Goal: Task Accomplishment & Management: Manage account settings

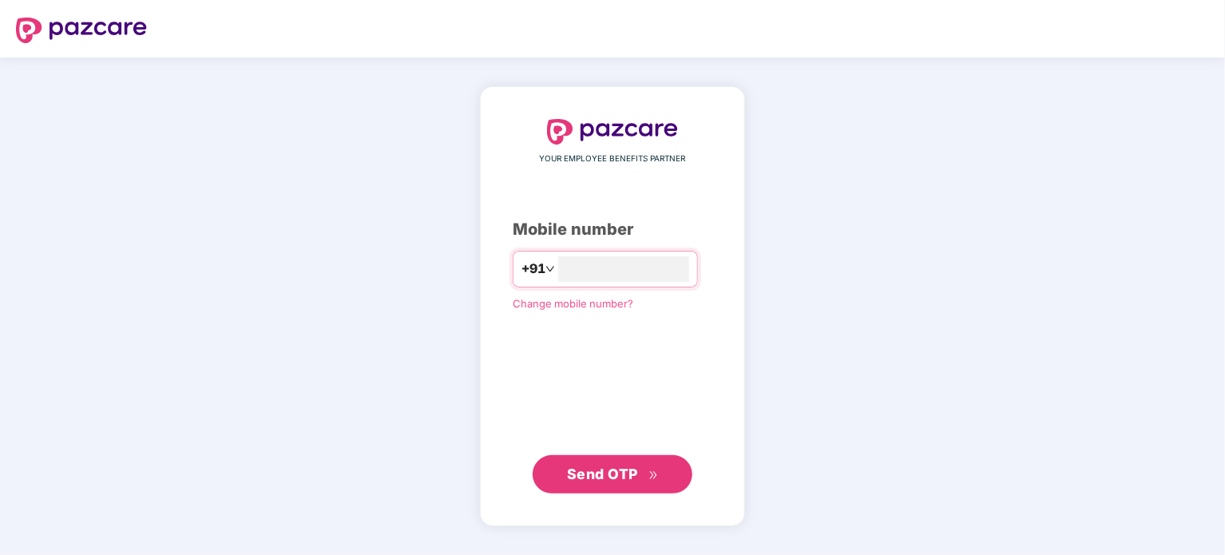
type input "**********"
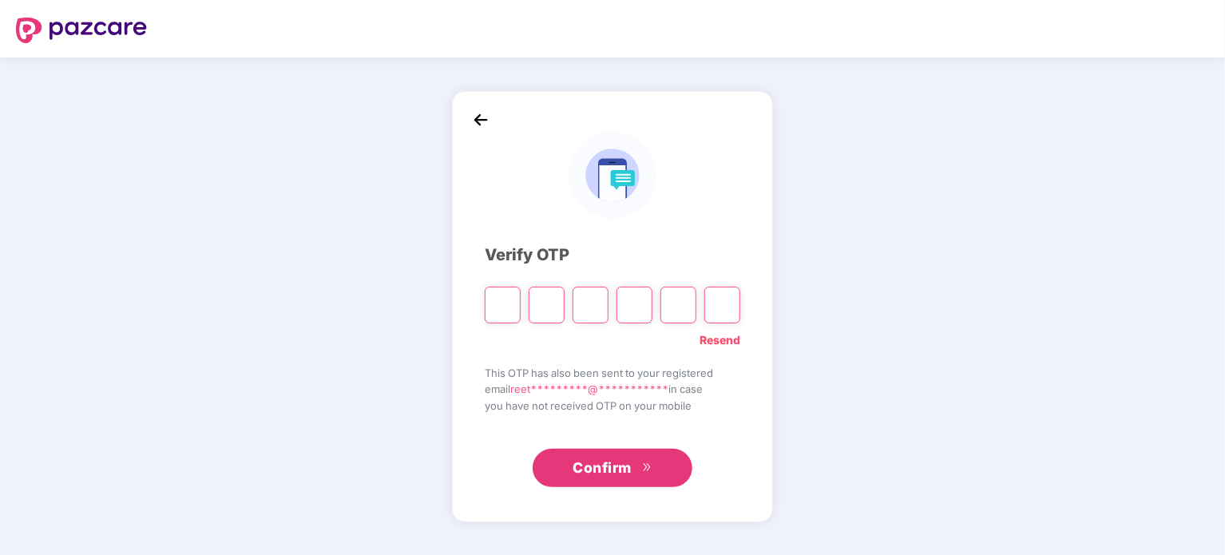
type input "*"
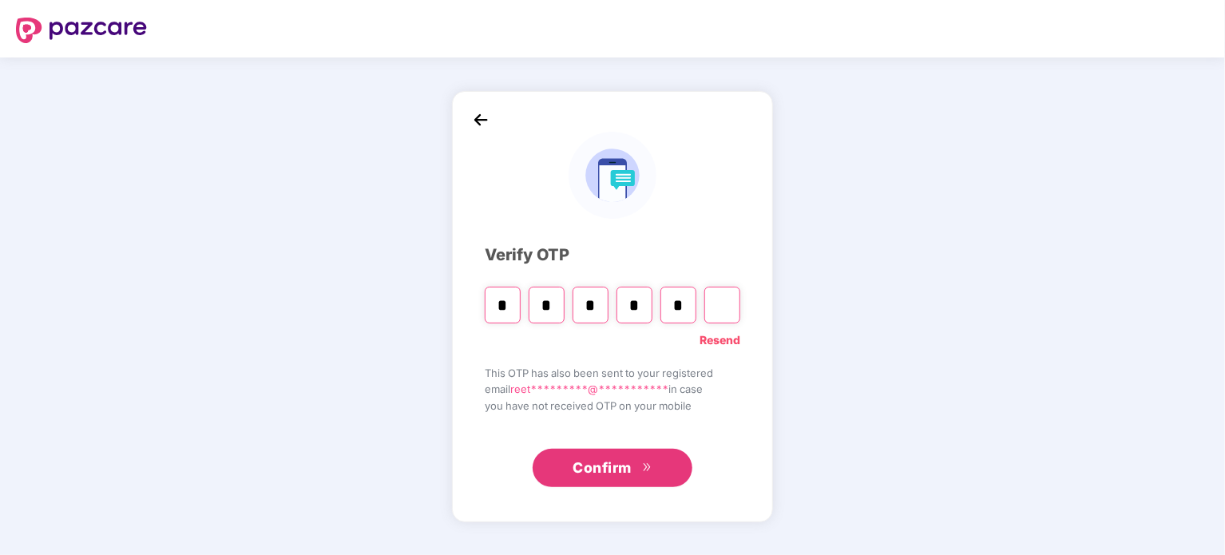
type input "*"
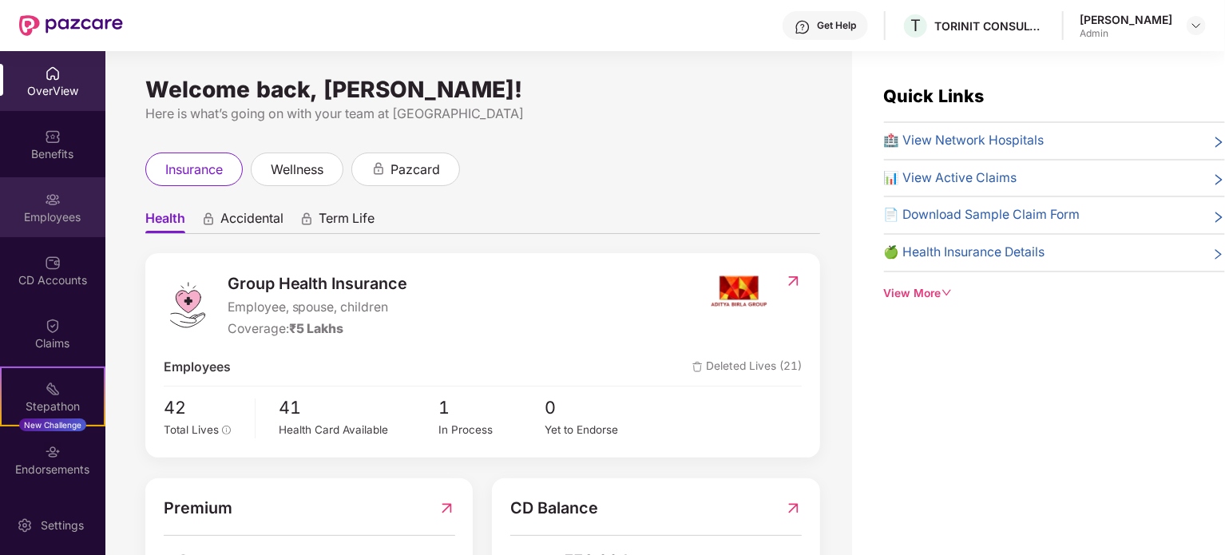
click at [35, 227] on div "Employees" at bounding box center [52, 207] width 105 height 60
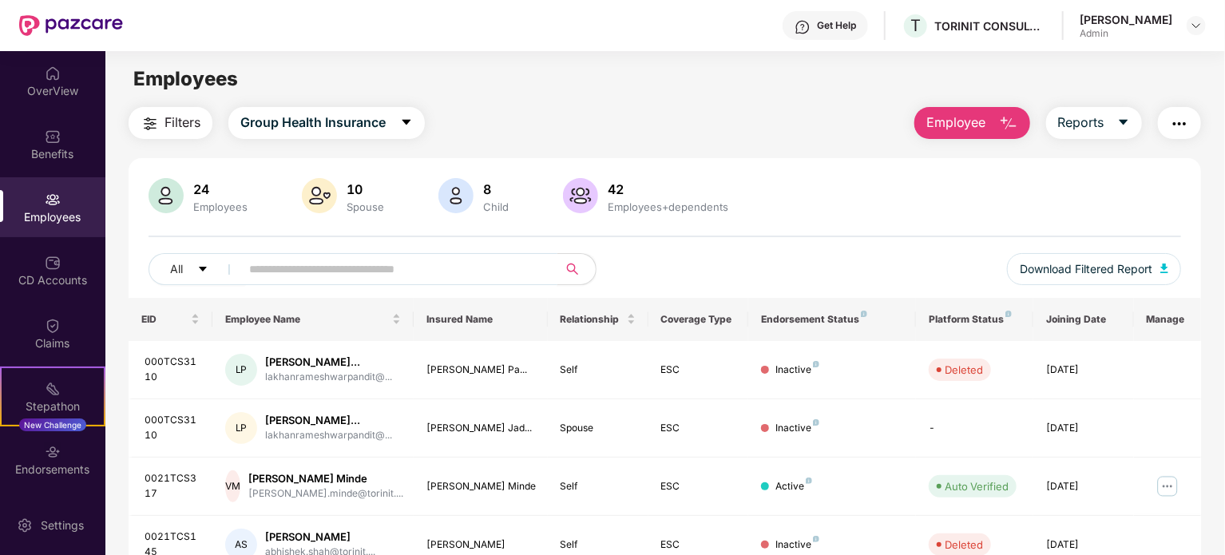
click at [394, 263] on input "text" at bounding box center [392, 269] width 287 height 24
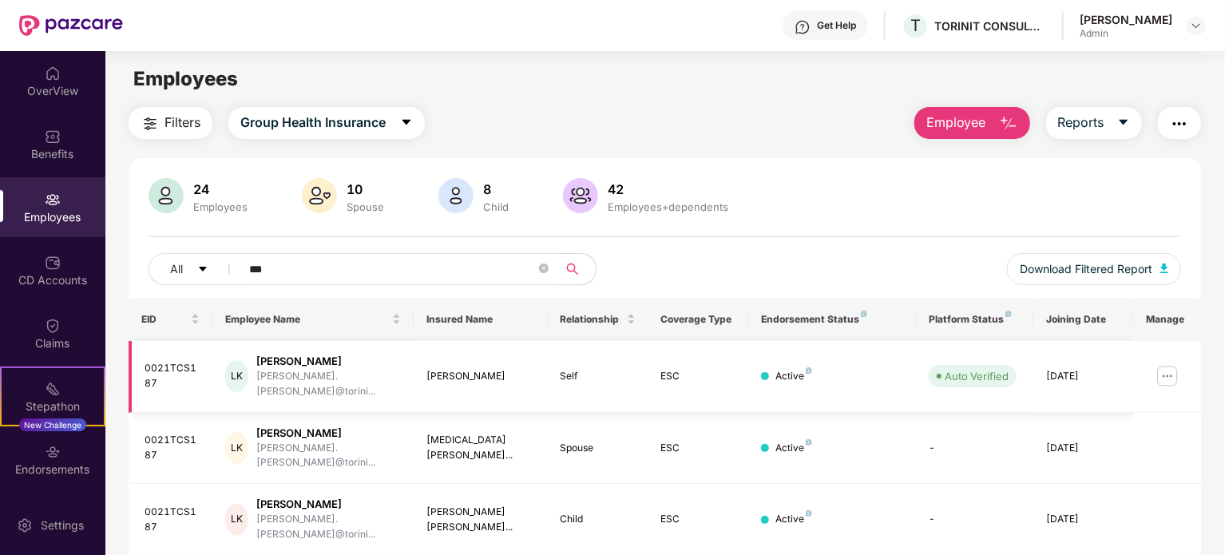
type input "***"
click at [1157, 366] on img at bounding box center [1167, 376] width 26 height 26
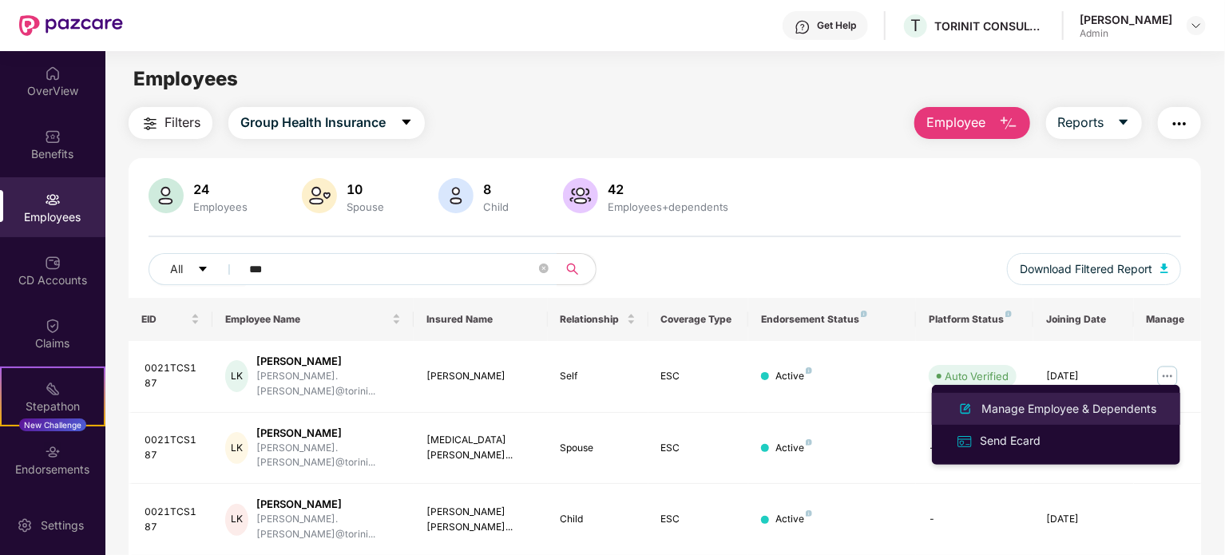
click at [1049, 411] on div "Manage Employee & Dependents" at bounding box center [1068, 409] width 181 height 18
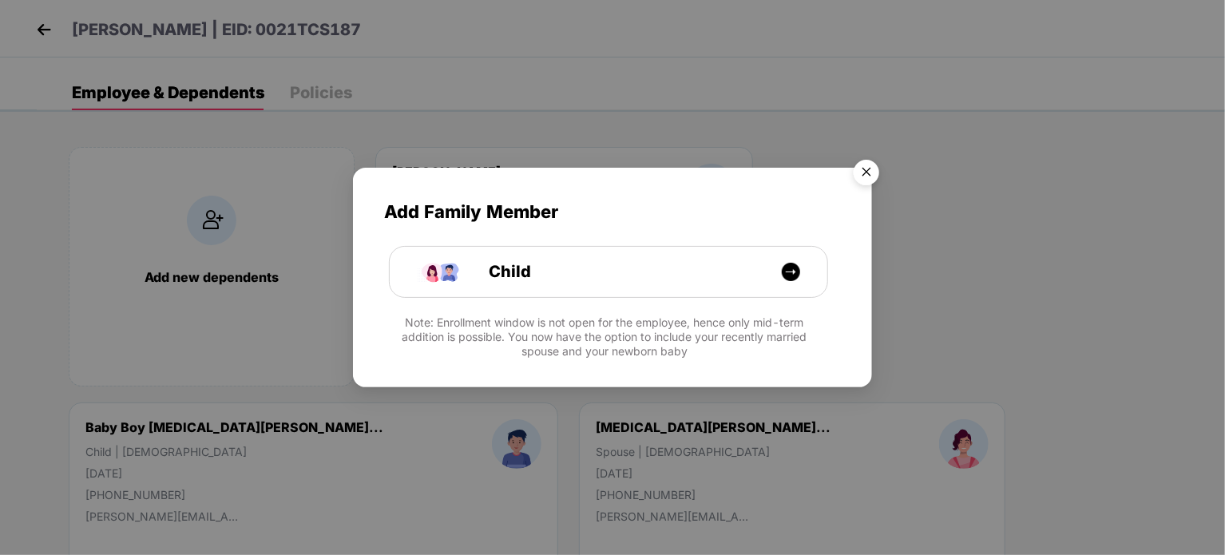
click at [861, 168] on img "Close" at bounding box center [866, 174] width 45 height 45
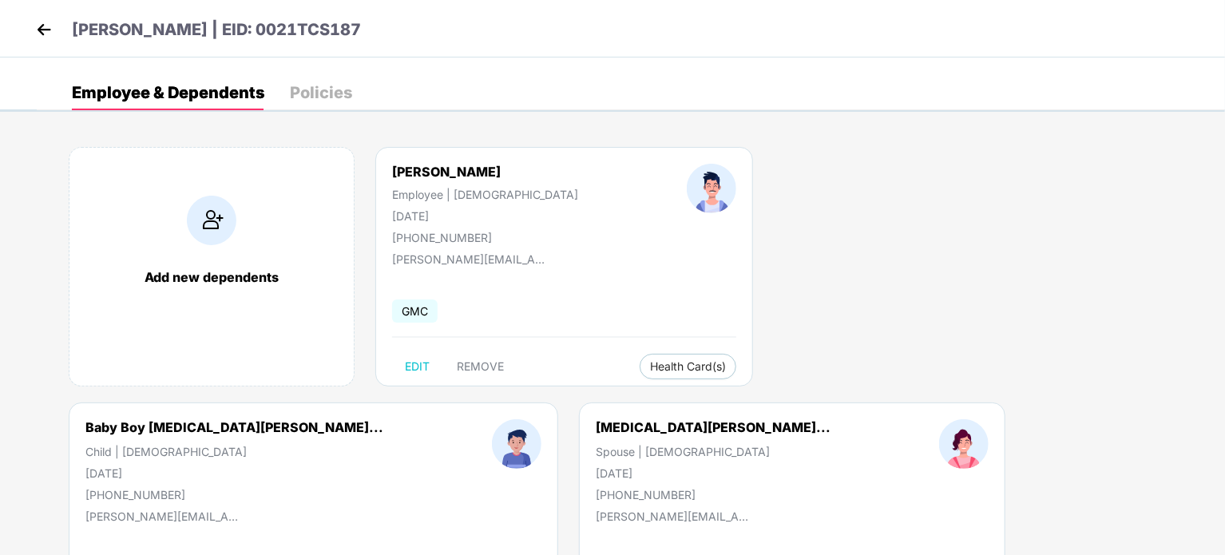
scroll to position [127, 0]
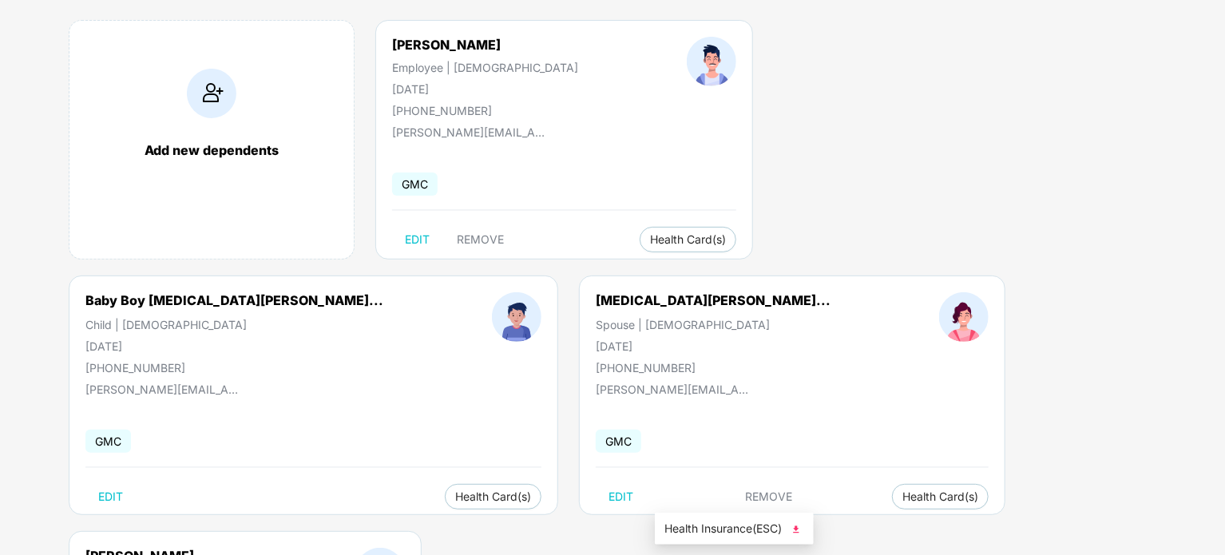
click at [898, 360] on div "Add new dependents [PERSON_NAME] Employee | [DEMOGRAPHIC_DATA] [DATE] [PHONE_NU…" at bounding box center [631, 403] width 1188 height 814
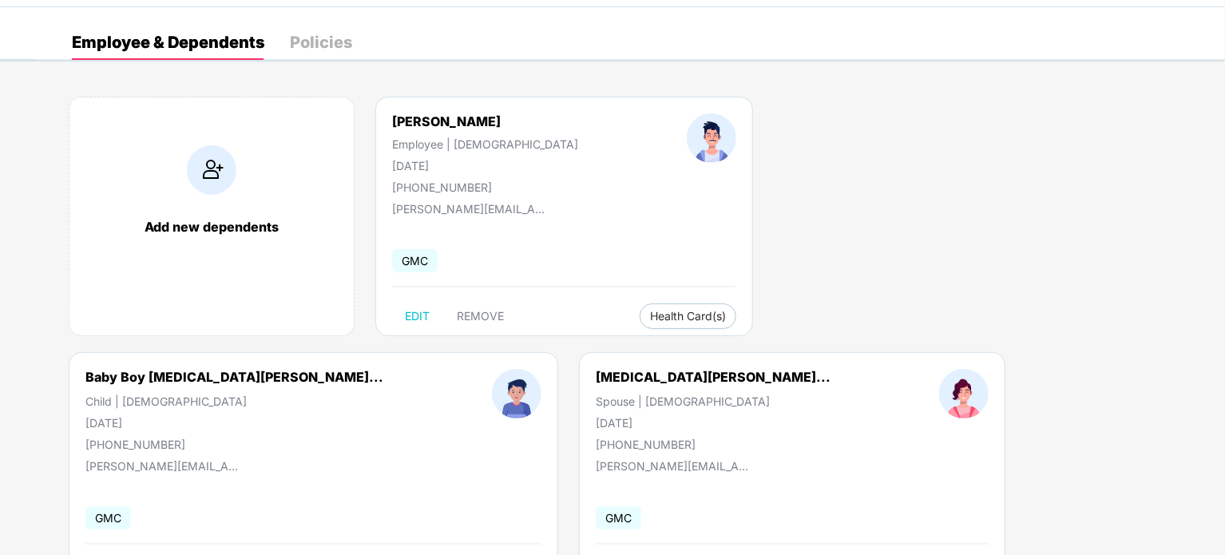
scroll to position [42, 0]
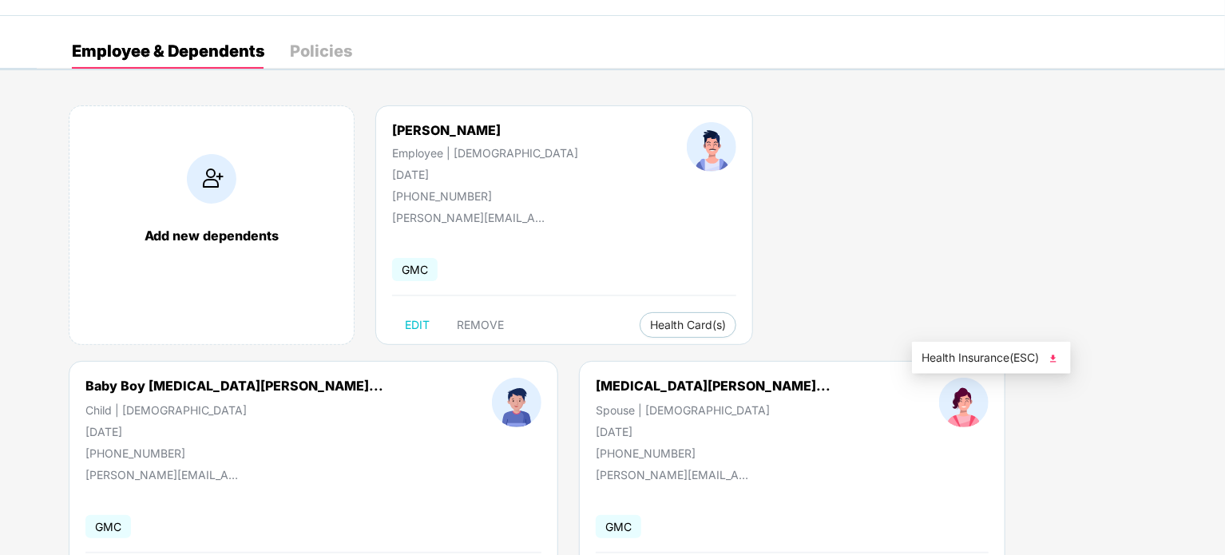
click at [976, 357] on span "Health Insurance(ESC)" at bounding box center [991, 358] width 140 height 18
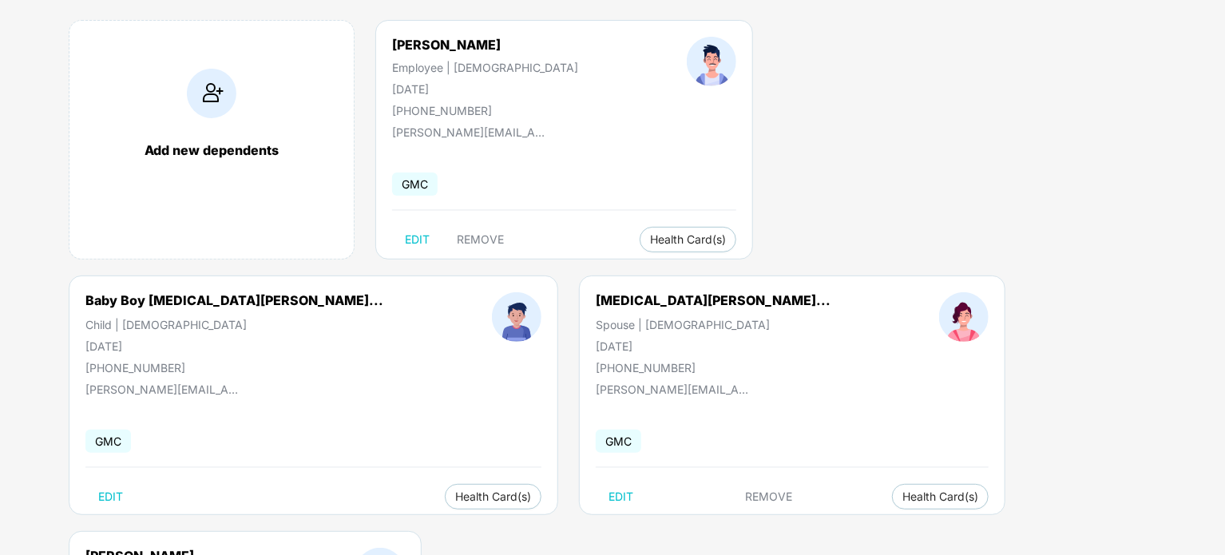
scroll to position [0, 0]
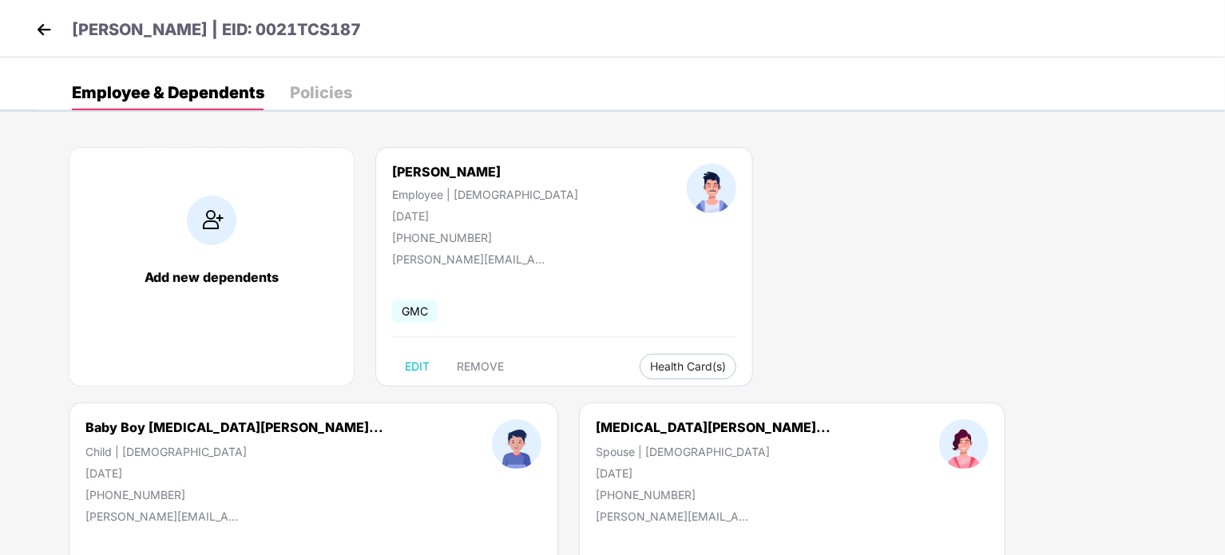
click at [49, 29] on img at bounding box center [44, 30] width 24 height 24
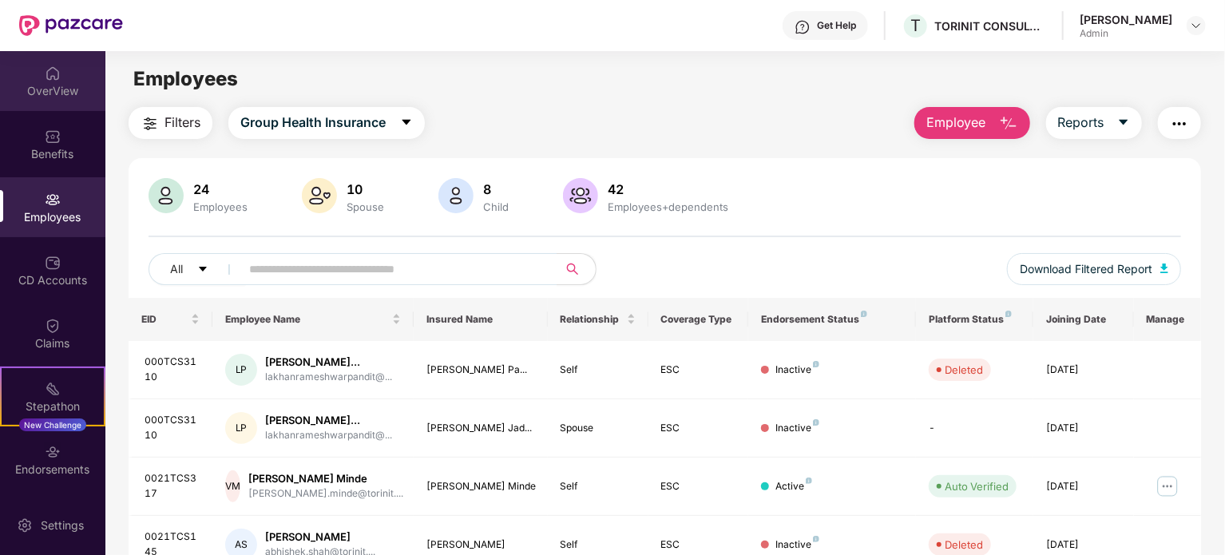
click at [42, 89] on div "OverView" at bounding box center [52, 91] width 105 height 16
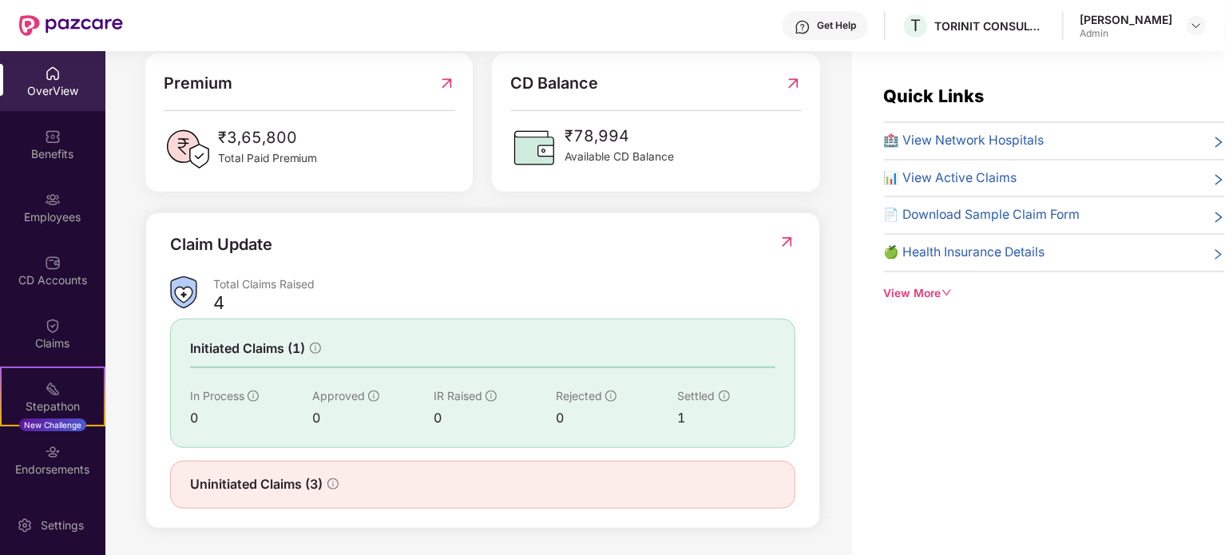
scroll to position [51, 0]
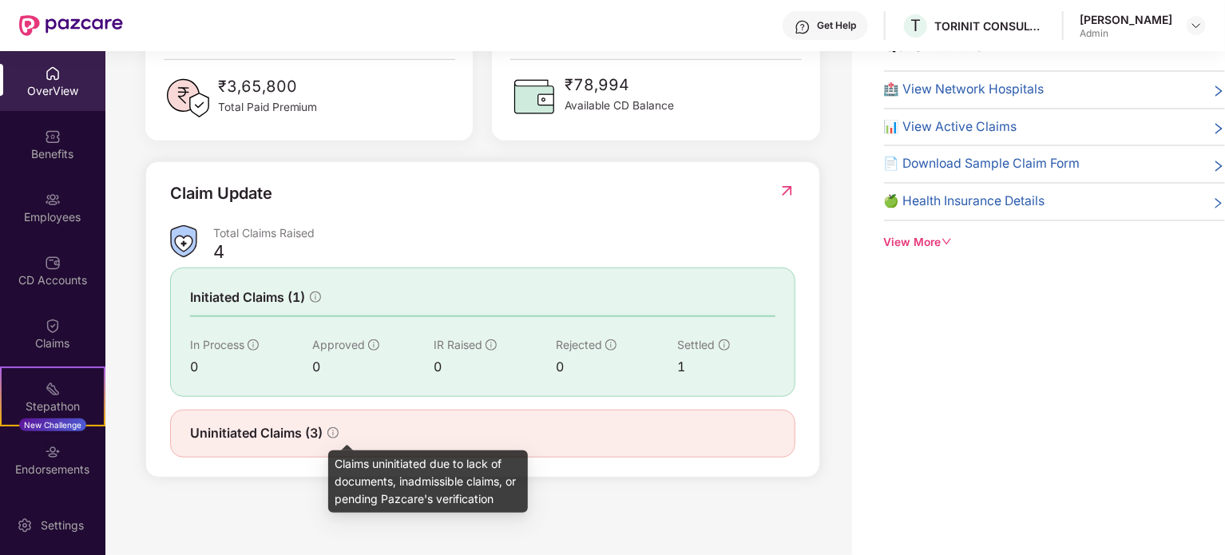
click at [329, 430] on icon "info-circle" at bounding box center [332, 432] width 11 height 11
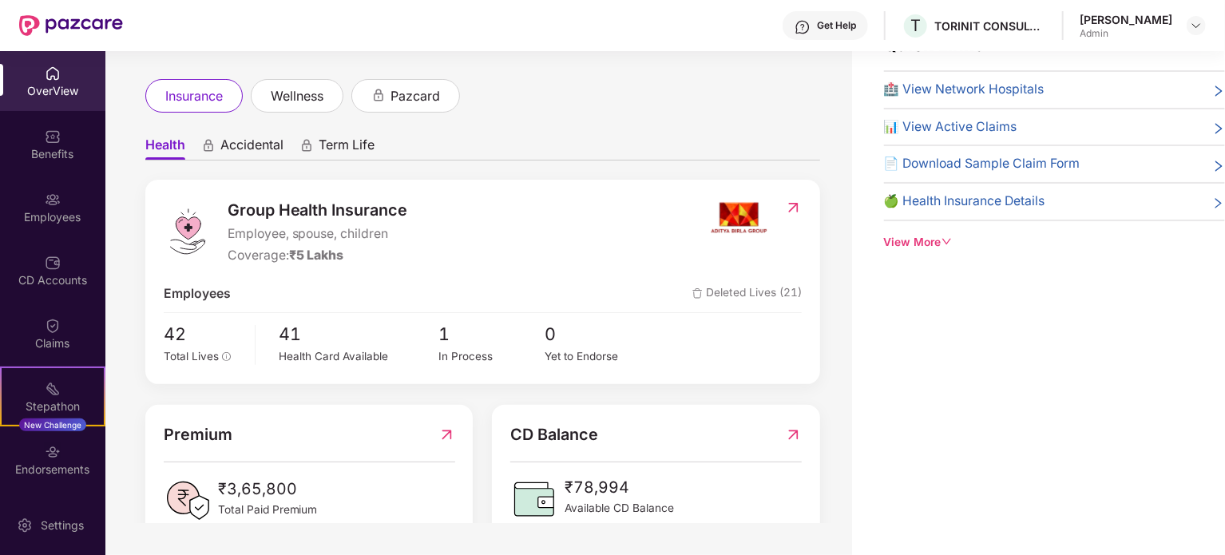
scroll to position [38, 0]
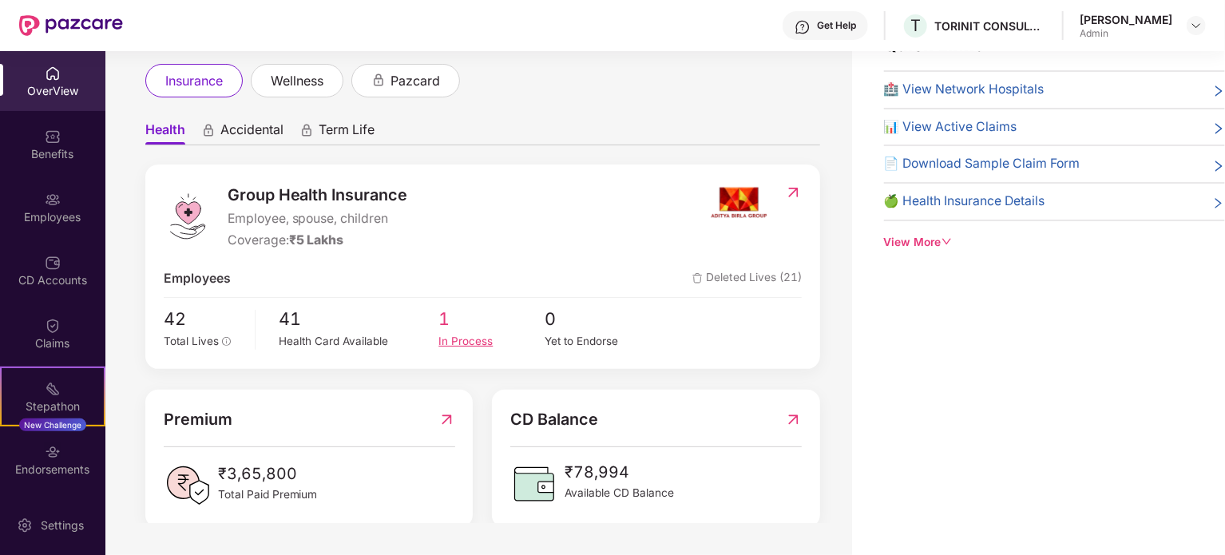
click at [457, 331] on span "1" at bounding box center [491, 319] width 106 height 27
